Goal: Task Accomplishment & Management: Manage account settings

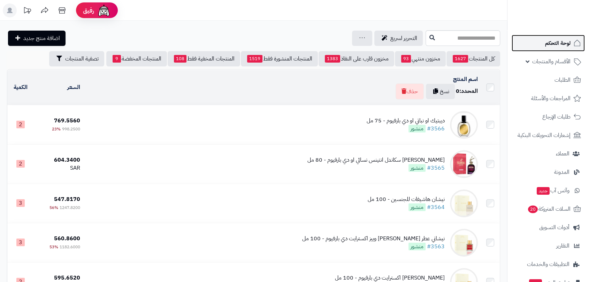
drag, startPoint x: 0, startPoint y: 0, endPoint x: 553, endPoint y: 45, distance: 555.3
click at [553, 45] on span "لوحة التحكم" at bounding box center [557, 43] width 25 height 10
click at [556, 41] on span "لوحة التحكم" at bounding box center [557, 43] width 25 height 10
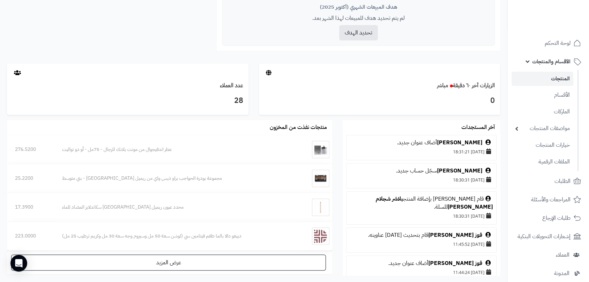
scroll to position [348, 0]
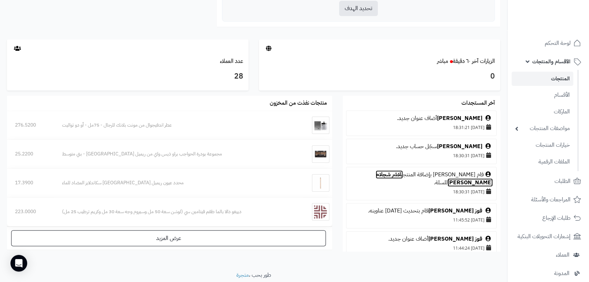
click at [385, 176] on link "بلاشر شجلام بودر مطفي YouRe Peachy" at bounding box center [433, 179] width 117 height 16
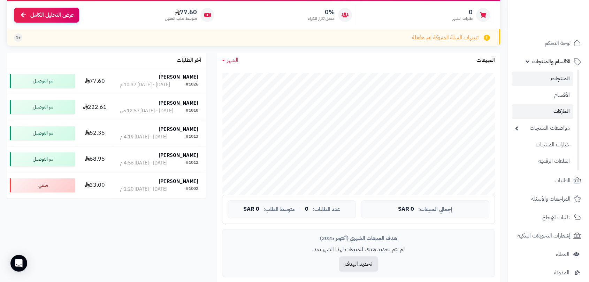
scroll to position [0, 0]
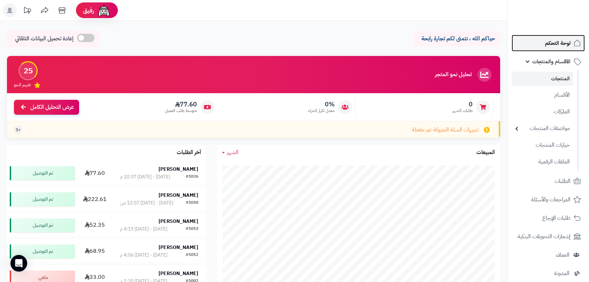
click at [556, 44] on span "لوحة التحكم" at bounding box center [557, 43] width 25 height 10
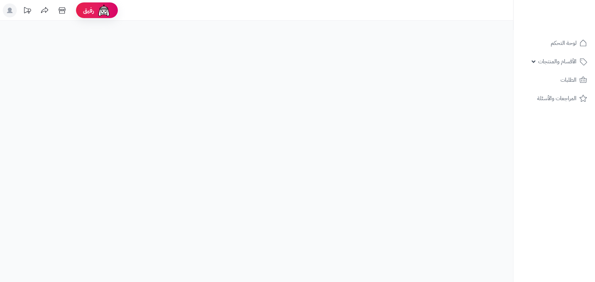
select select
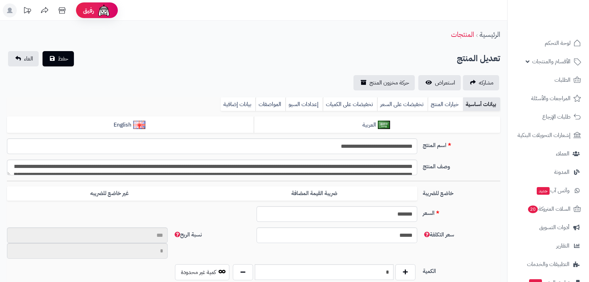
scroll to position [345, 0]
click at [449, 84] on span "استعراض" at bounding box center [445, 83] width 20 height 8
type input "**"
type input "*********"
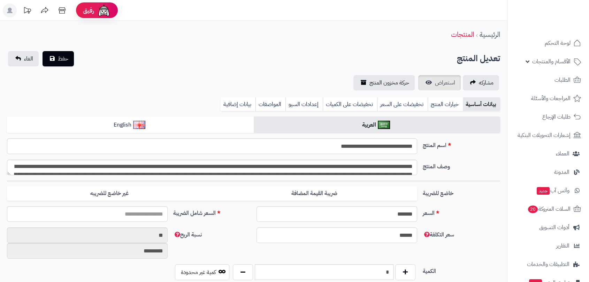
type input "*****"
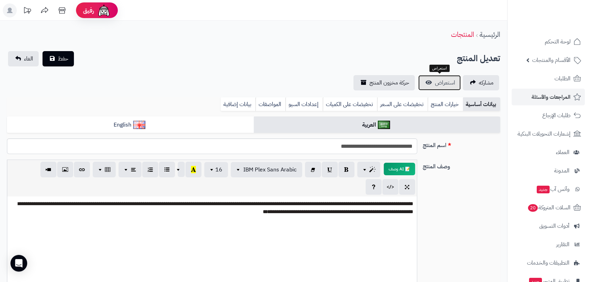
scroll to position [0, 0]
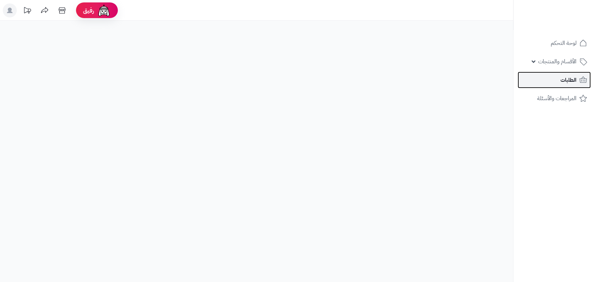
click at [561, 79] on span "الطلبات" at bounding box center [568, 80] width 16 height 10
click at [566, 82] on span "الطلبات" at bounding box center [568, 80] width 16 height 10
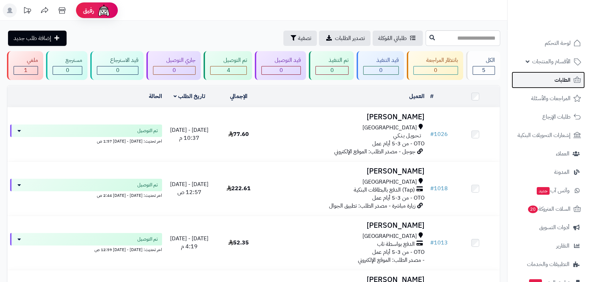
click at [561, 80] on span "الطلبات" at bounding box center [562, 80] width 16 height 10
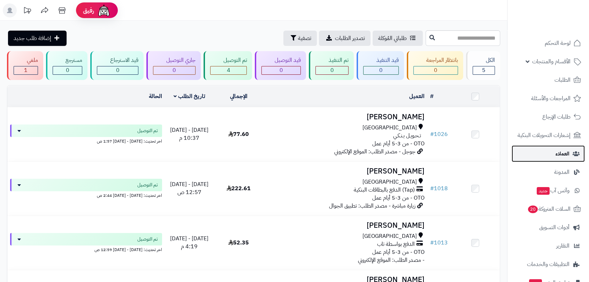
click at [560, 153] on span "العملاء" at bounding box center [562, 154] width 14 height 10
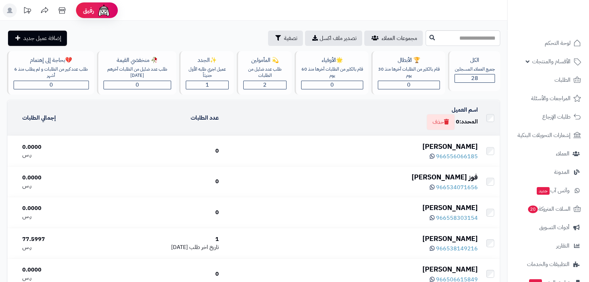
click at [454, 146] on div "[PERSON_NAME]" at bounding box center [350, 147] width 253 height 10
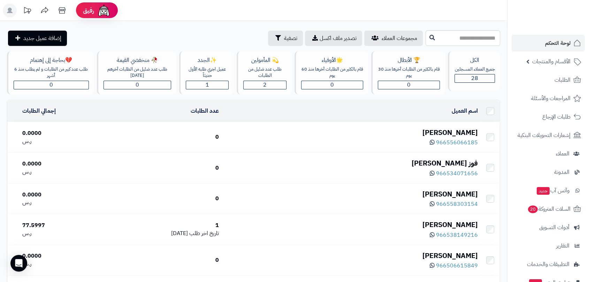
click at [449, 131] on div "[PERSON_NAME]" at bounding box center [350, 133] width 253 height 10
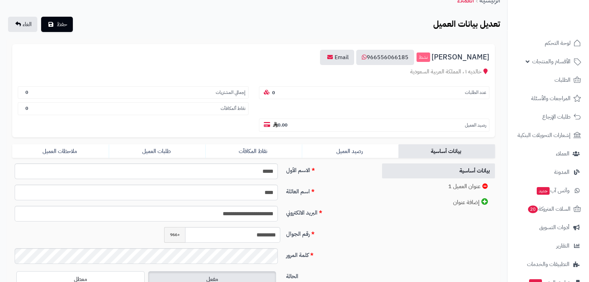
scroll to position [39, 0]
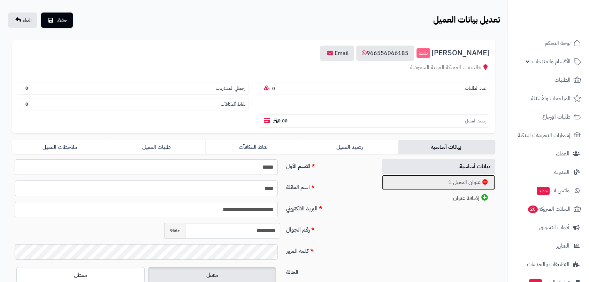
click at [460, 179] on link "عنوان العميل 1" at bounding box center [438, 182] width 113 height 15
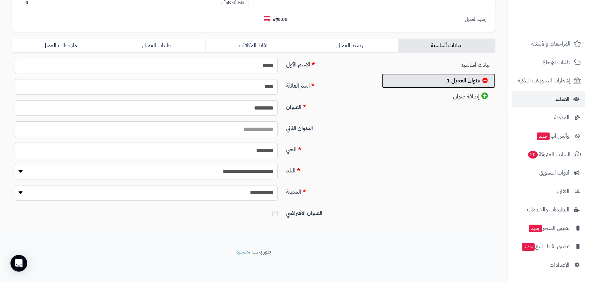
scroll to position [141, 0]
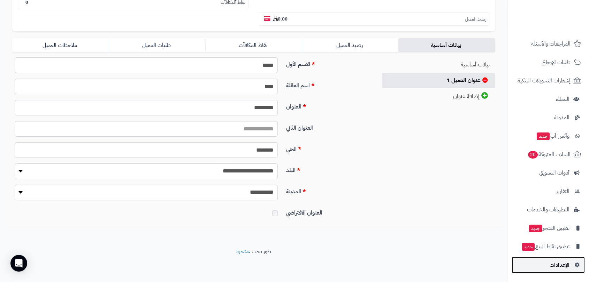
click at [560, 264] on span "الإعدادات" at bounding box center [559, 266] width 20 height 10
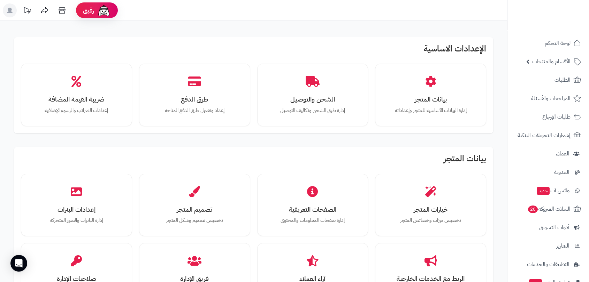
click at [32, 9] on icon at bounding box center [27, 10] width 14 height 14
click at [28, 10] on icon at bounding box center [27, 10] width 14 height 14
click at [26, 9] on icon at bounding box center [27, 10] width 14 height 14
click at [26, 10] on icon at bounding box center [27, 10] width 14 height 14
click at [63, 11] on icon at bounding box center [62, 10] width 14 height 14
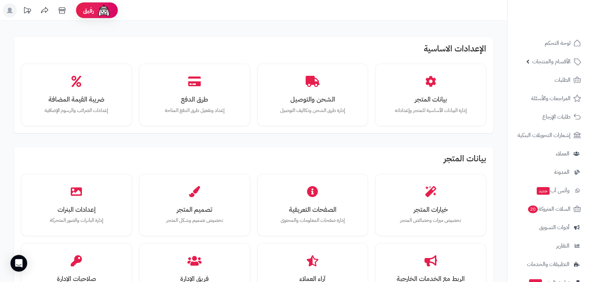
click at [29, 12] on icon at bounding box center [27, 10] width 14 height 14
click at [26, 9] on icon at bounding box center [27, 10] width 14 height 14
click at [545, 135] on span "إشعارات التحويلات البنكية" at bounding box center [544, 136] width 52 height 10
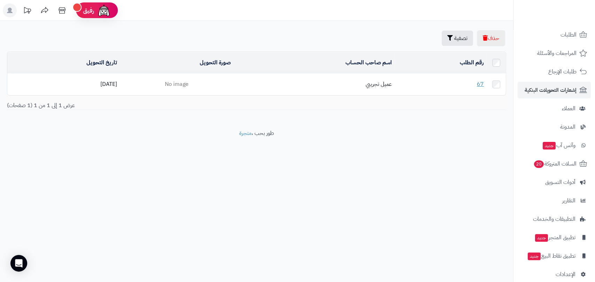
scroll to position [55, 0]
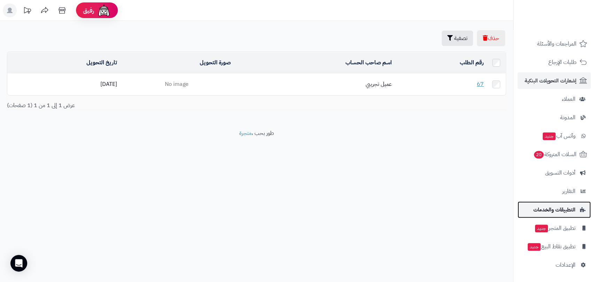
click at [563, 208] on span "التطبيقات والخدمات" at bounding box center [554, 210] width 42 height 10
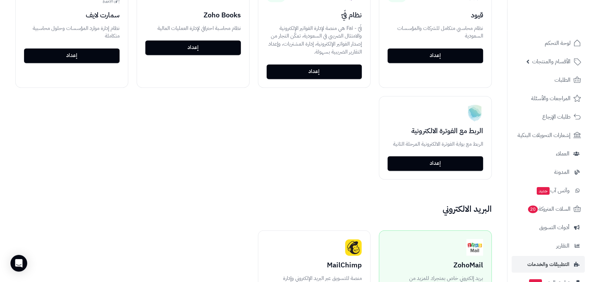
scroll to position [957, 0]
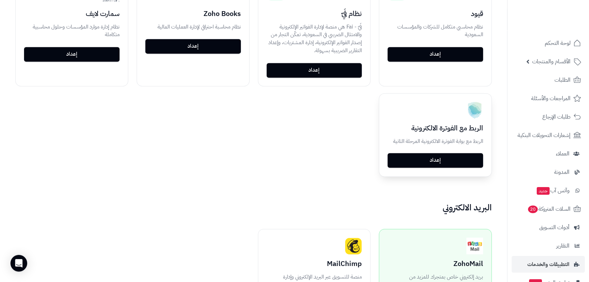
click at [440, 157] on link "إعداد" at bounding box center [434, 160] width 95 height 15
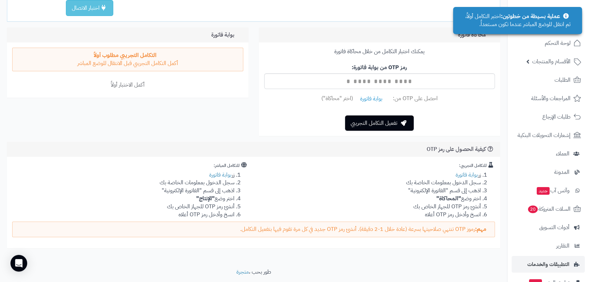
scroll to position [116, 0]
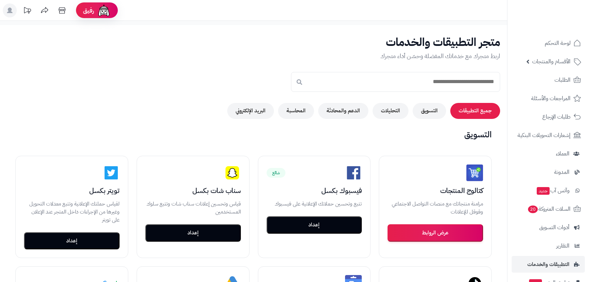
scroll to position [957, 0]
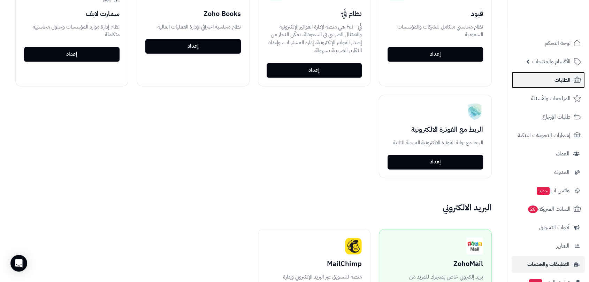
click at [560, 79] on span "الطلبات" at bounding box center [562, 80] width 16 height 10
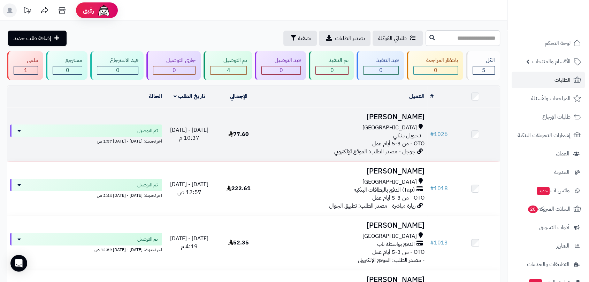
click at [401, 115] on h3 "[PERSON_NAME]" at bounding box center [345, 117] width 158 height 8
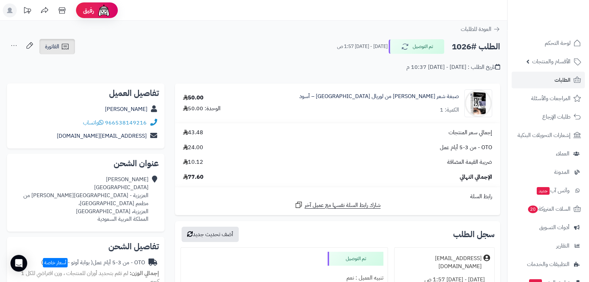
click at [53, 45] on span "الفاتورة" at bounding box center [52, 46] width 14 height 8
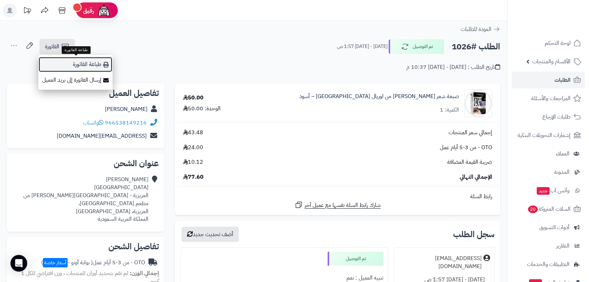
click at [86, 63] on link "طباعة الفاتورة" at bounding box center [75, 65] width 74 height 16
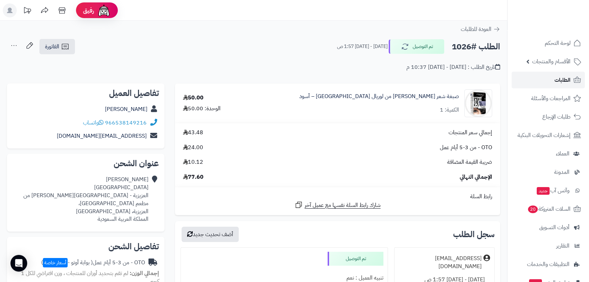
click at [559, 73] on link "الطلبات" at bounding box center [547, 80] width 73 height 17
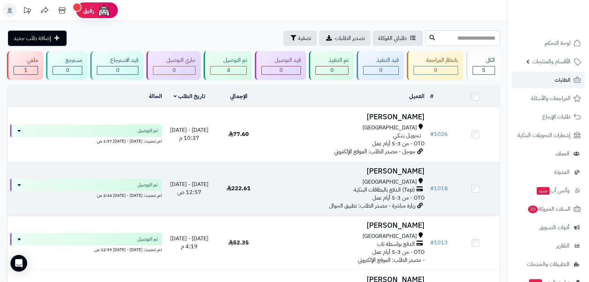
click at [403, 168] on h3 "[PERSON_NAME]" at bounding box center [345, 172] width 158 height 8
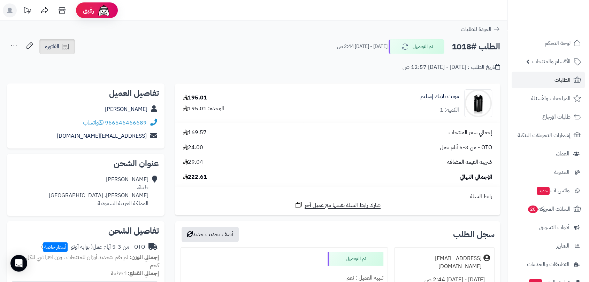
click at [56, 47] on span "الفاتورة" at bounding box center [52, 46] width 14 height 8
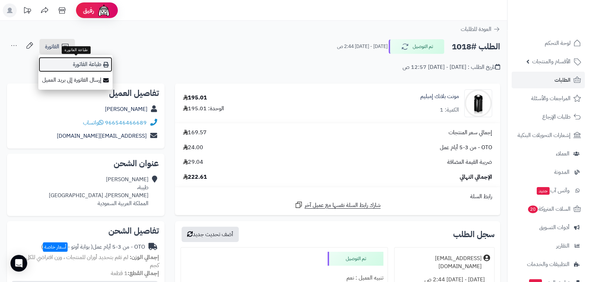
click at [90, 65] on link "طباعة الفاتورة" at bounding box center [75, 65] width 74 height 16
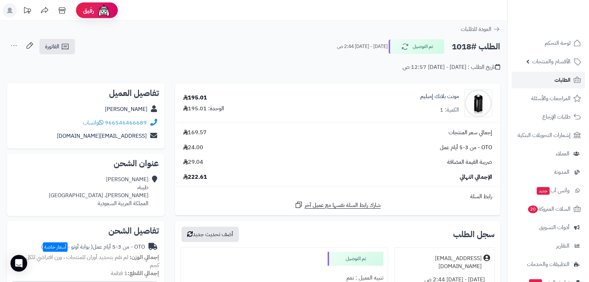
click at [562, 79] on span "الطلبات" at bounding box center [562, 80] width 16 height 10
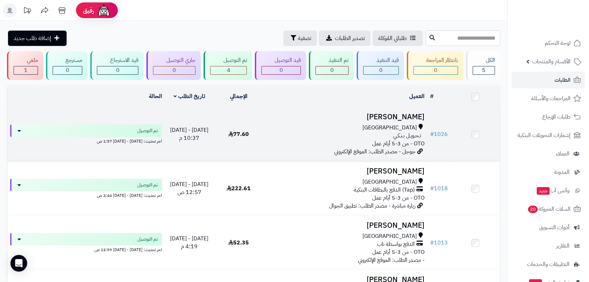
click at [403, 117] on h3 "[PERSON_NAME]" at bounding box center [345, 117] width 158 height 8
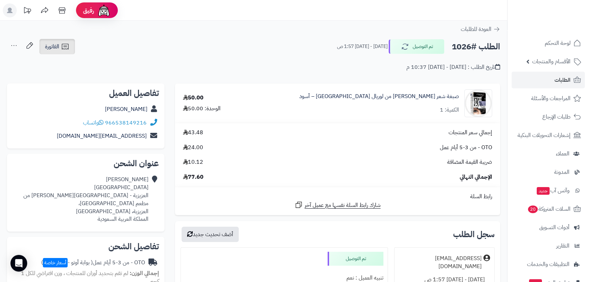
click at [57, 48] on span "الفاتورة" at bounding box center [52, 46] width 14 height 8
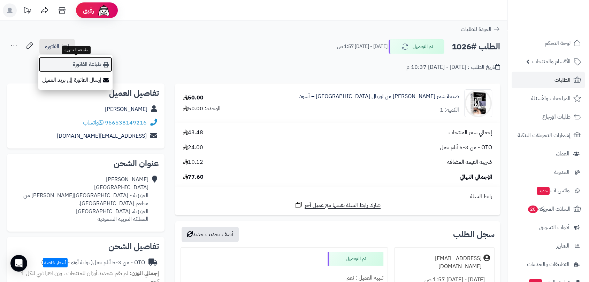
click at [82, 62] on link "طباعة الفاتورة" at bounding box center [75, 65] width 74 height 16
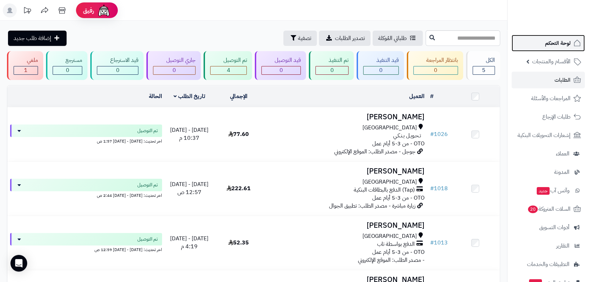
click at [560, 44] on span "لوحة التحكم" at bounding box center [557, 43] width 25 height 10
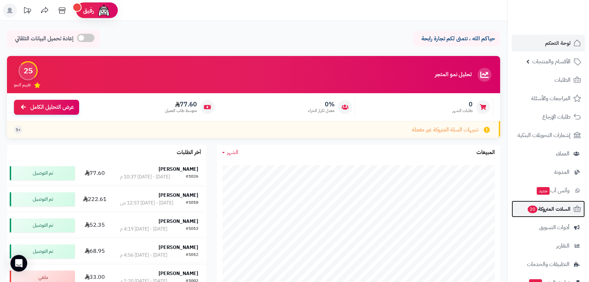
click at [552, 209] on span "السلات المتروكة 20" at bounding box center [549, 209] width 44 height 10
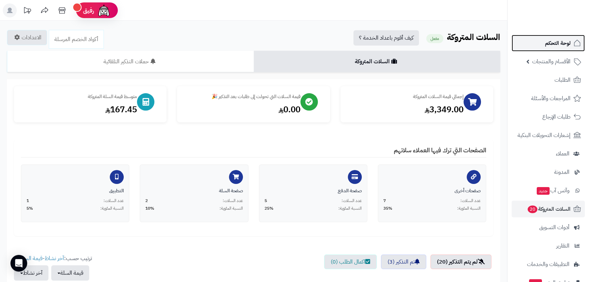
click at [554, 39] on span "لوحة التحكم" at bounding box center [557, 43] width 25 height 10
